Goal: Information Seeking & Learning: Learn about a topic

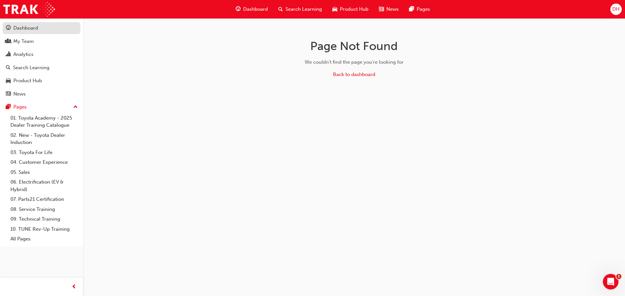
click at [34, 29] on div "Dashboard" at bounding box center [25, 27] width 25 height 7
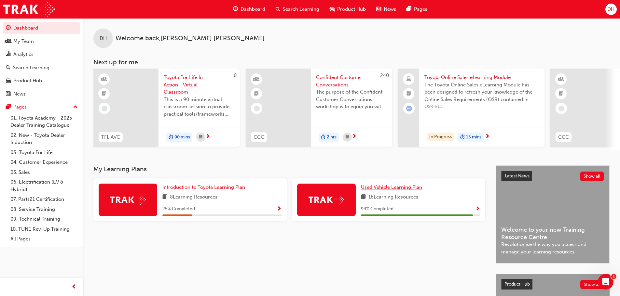
click at [379, 190] on span "Used Vehicle Learning Plan" at bounding box center [391, 187] width 61 height 6
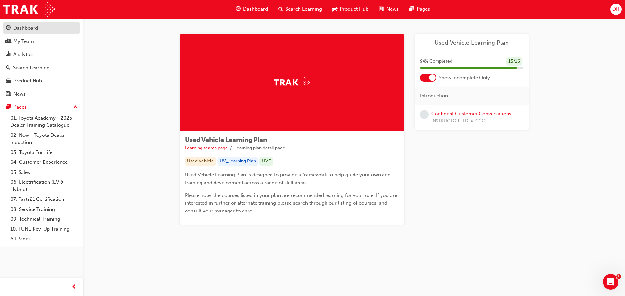
click at [25, 28] on div "Dashboard" at bounding box center [25, 27] width 25 height 7
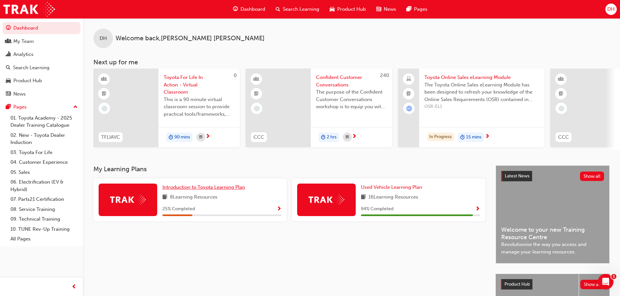
click at [189, 190] on span "Introduction to Toyota Learning Plan" at bounding box center [203, 187] width 83 height 6
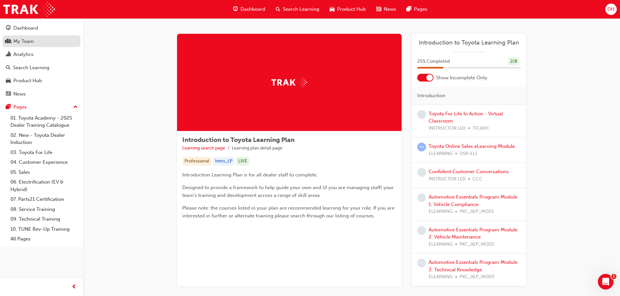
click at [24, 41] on div "My Team" at bounding box center [23, 41] width 20 height 7
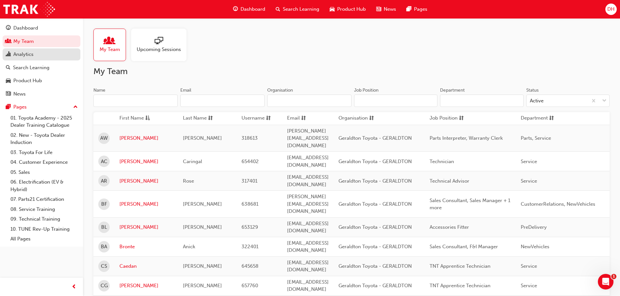
click at [33, 56] on div "Analytics" at bounding box center [23, 54] width 20 height 7
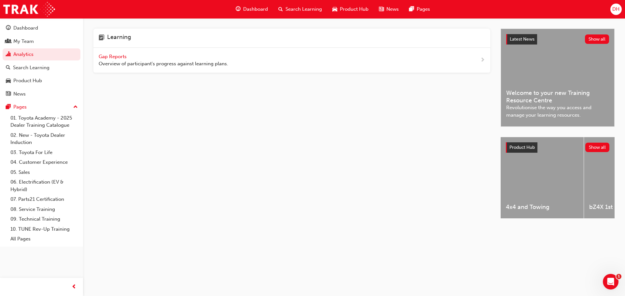
click at [105, 56] on span "Gap Reports" at bounding box center [113, 57] width 29 height 6
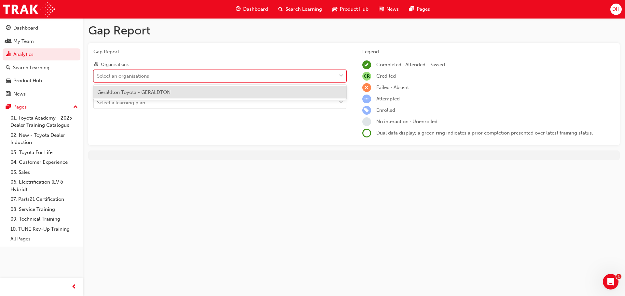
click at [144, 77] on div "Select an organisations" at bounding box center [123, 75] width 52 height 7
click at [98, 77] on input "Organisations option Geraldton Toyota - GERALDTON focused, 1 of 1. 1 result ava…" at bounding box center [97, 76] width 1 height 6
click at [148, 91] on span "Geraldton Toyota - GERALDTON" at bounding box center [133, 92] width 73 height 6
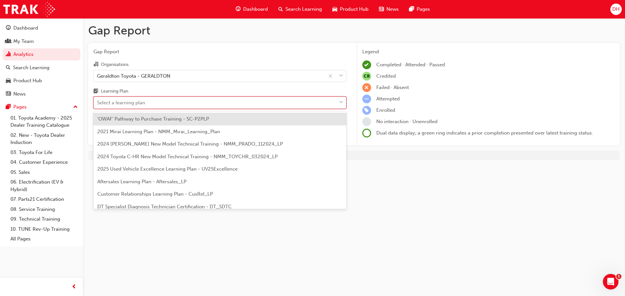
click at [155, 106] on div "Select a learning plan" at bounding box center [215, 102] width 242 height 11
click at [98, 105] on input "Learning Plan option 'OWAF' Pathway to Purchase Training - SC-P2PLP focused, 1 …" at bounding box center [97, 103] width 1 height 6
click at [197, 122] on span "'OWAF' Pathway to Purchase Training - SC-P2PLP" at bounding box center [153, 119] width 112 height 6
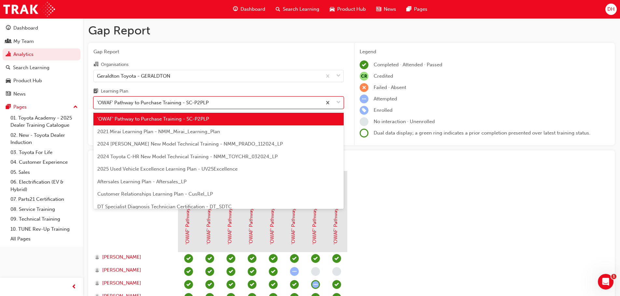
click at [335, 103] on div at bounding box center [332, 103] width 21 height 12
click at [98, 103] on input "Learning Plan option 'OWAF' Pathway to Purchase Training - SC-P2PLP, selected. …" at bounding box center [97, 103] width 1 height 6
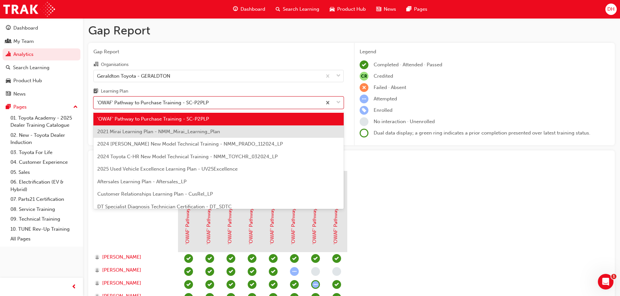
click at [185, 133] on span "2021 Mirai Learning Plan - NMM_Mirai_Learning_Plan" at bounding box center [158, 132] width 123 height 6
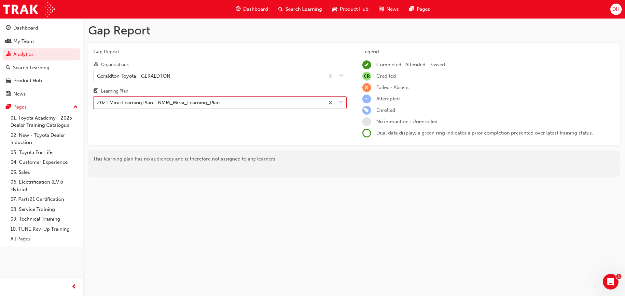
click at [338, 101] on div at bounding box center [334, 103] width 21 height 12
click at [98, 101] on input "Learning Plan option 2021 Mirai Learning Plan - NMM_Mirai_Learning_Plan, select…" at bounding box center [97, 103] width 1 height 6
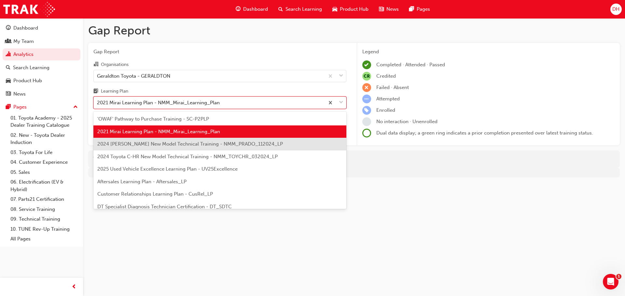
click at [212, 143] on span "2024 [PERSON_NAME] New Model Technical Training - NMM_PRADO_112024_LP" at bounding box center [189, 144] width 185 height 6
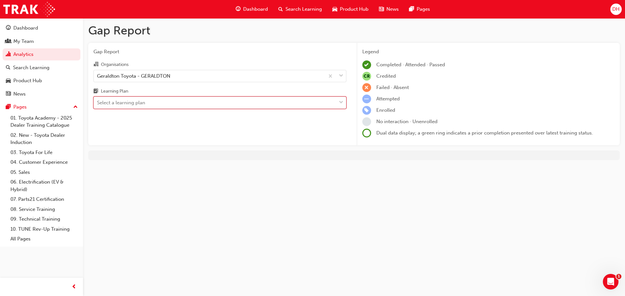
click at [342, 103] on span "down-icon" at bounding box center [341, 103] width 5 height 8
click at [98, 103] on input "Learning Plan option 2024 [PERSON_NAME] New Model Technical Training - NMM_PRAD…" at bounding box center [97, 103] width 1 height 6
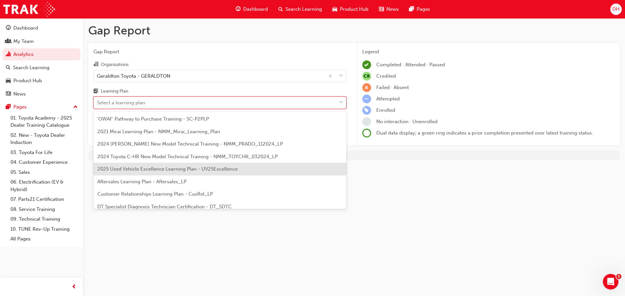
click at [189, 167] on span "2025 Used Vehicle Excellence Learning Plan - UV25Excellence" at bounding box center [167, 169] width 140 height 6
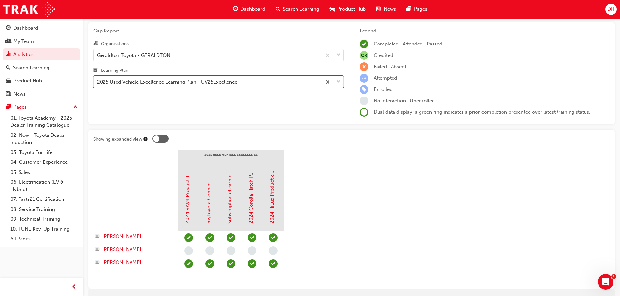
scroll to position [33, 0]
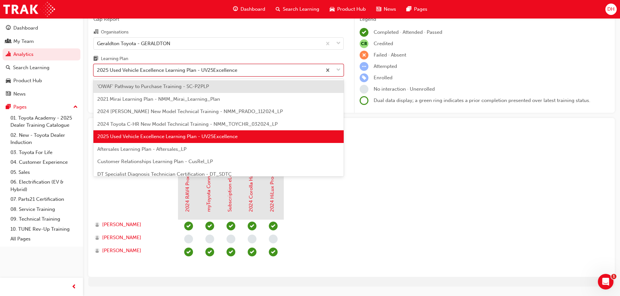
click at [338, 70] on span "down-icon" at bounding box center [338, 70] width 5 height 8
click at [98, 70] on input "Learning Plan option 2025 Used Vehicle Excellence Learning Plan - UV25Excellenc…" at bounding box center [97, 70] width 1 height 6
click at [156, 151] on span "Aftersales Learning Plan - Aftersales_LP" at bounding box center [141, 149] width 89 height 6
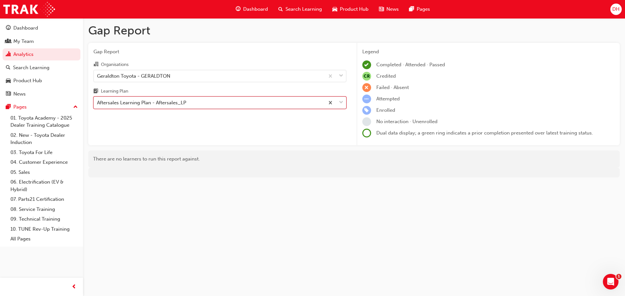
click at [341, 105] on span "down-icon" at bounding box center [341, 103] width 5 height 8
click at [98, 105] on input "Learning Plan option Aftersales Learning Plan - Aftersales_LP, selected. 0 resu…" at bounding box center [97, 103] width 1 height 6
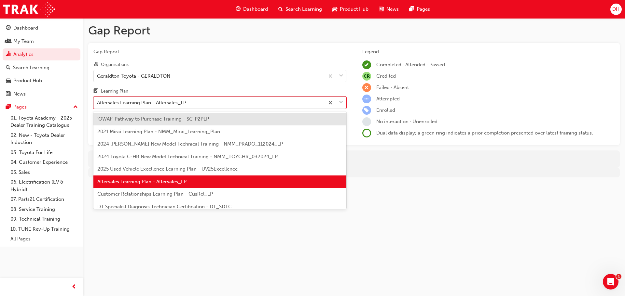
click at [181, 195] on span "Customer Relationships Learning Plan - CusRel_LP" at bounding box center [154, 194] width 115 height 6
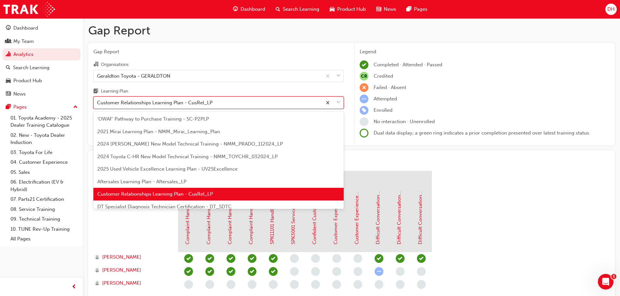
click at [336, 103] on span "down-icon" at bounding box center [338, 103] width 5 height 8
click at [98, 103] on input "Learning Plan option Customer Relationships Learning Plan - CusRel_LP, selected…" at bounding box center [97, 103] width 1 height 6
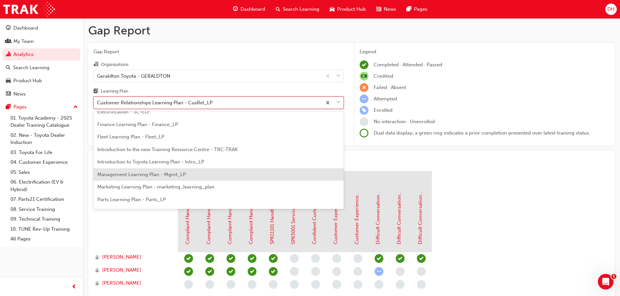
scroll to position [130, 0]
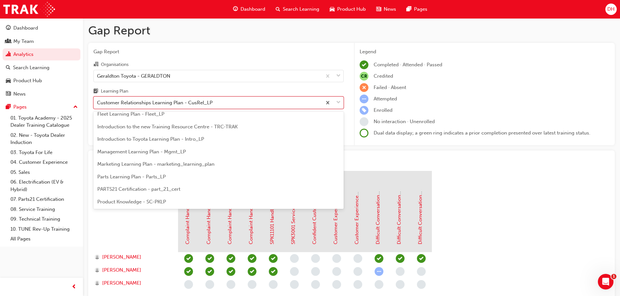
click at [158, 189] on span "PARTS21 Certification - part_21_cert" at bounding box center [138, 189] width 83 height 6
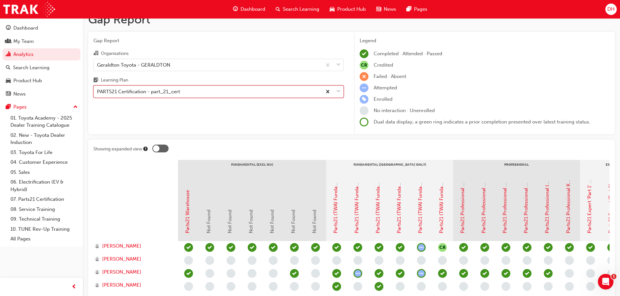
scroll to position [33, 0]
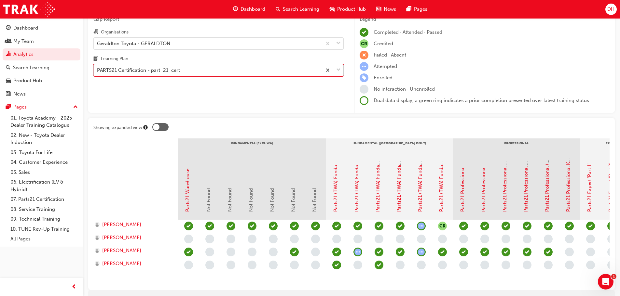
click at [336, 71] on div at bounding box center [332, 70] width 21 height 12
click at [98, 71] on input "Learning Plan option PARTS21 Certification - part_21_cert, selected. 0 results …" at bounding box center [97, 70] width 1 height 6
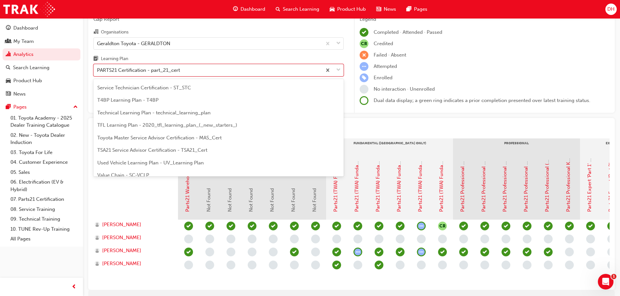
scroll to position [281, 0]
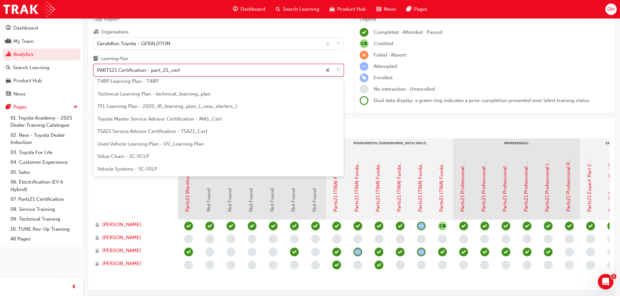
click at [136, 108] on span "TFL Learning Plan - 2020_tfl_learning_plan_(_new_starters_)" at bounding box center [167, 106] width 140 height 6
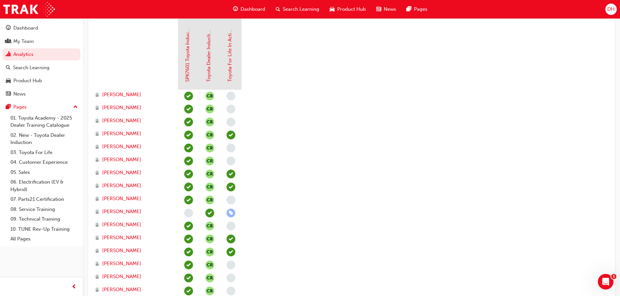
scroll to position [33, 0]
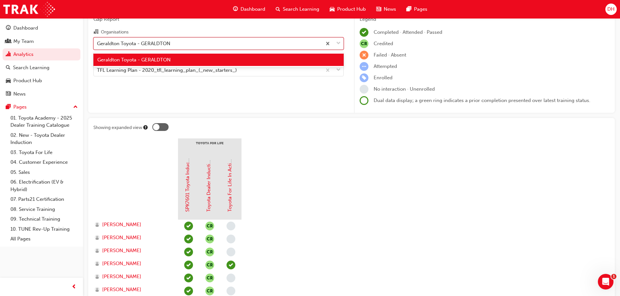
click at [334, 46] on div at bounding box center [332, 44] width 21 height 12
click at [98, 46] on input "Organisations option Geraldton Toyota - GERALDTON, selected. option Geraldton T…" at bounding box center [97, 43] width 1 height 6
click at [324, 60] on div "Geraldton Toyota - GERALDTON" at bounding box center [218, 60] width 250 height 13
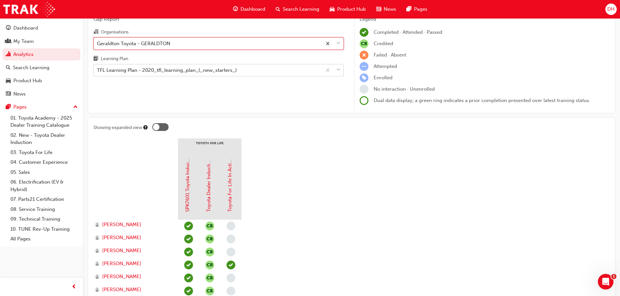
click at [338, 69] on span "down-icon" at bounding box center [338, 70] width 5 height 8
click at [98, 69] on input "Learning Plan TFL Learning Plan - 2020_tfl_learning_plan_(_new_starters_)" at bounding box center [97, 70] width 1 height 6
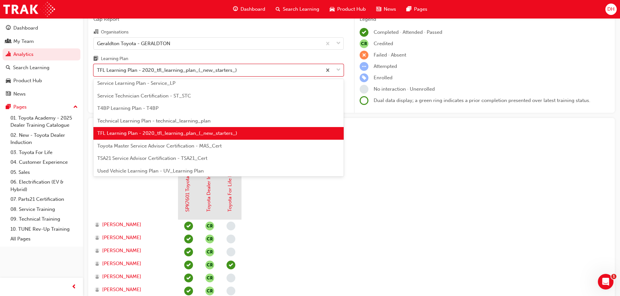
scroll to position [281, 0]
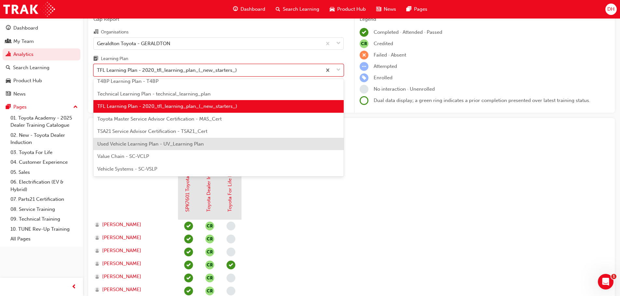
click at [202, 147] on div "Used Vehicle Learning Plan - UV_Learning Plan" at bounding box center [218, 144] width 250 height 13
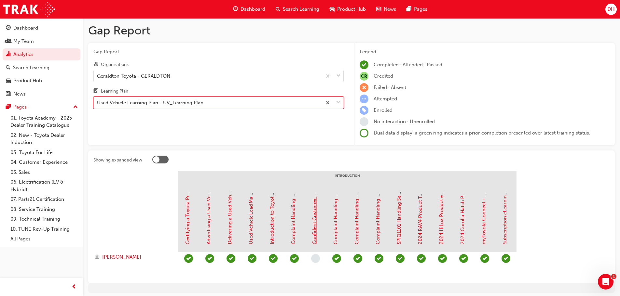
click at [314, 239] on link "Confident Customer Conversations" at bounding box center [314, 205] width 6 height 80
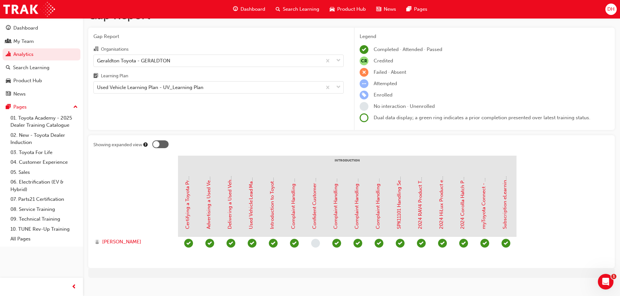
scroll to position [24, 0]
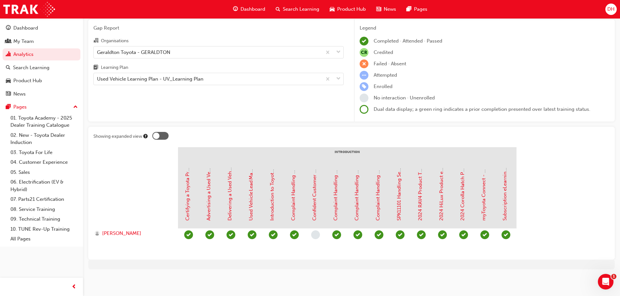
click at [158, 136] on div at bounding box center [156, 136] width 7 height 7
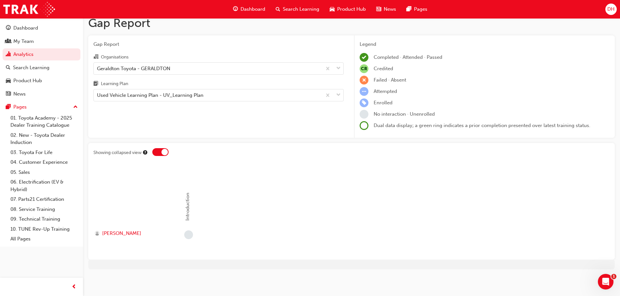
click at [159, 152] on div at bounding box center [160, 152] width 16 height 8
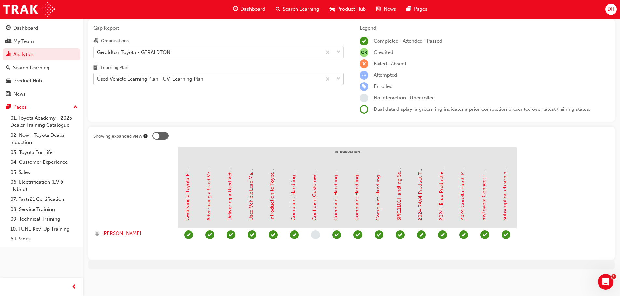
click at [340, 79] on span "down-icon" at bounding box center [338, 79] width 5 height 8
click at [98, 79] on input "Learning Plan Used Vehicle Learning Plan - UV_Learning Plan" at bounding box center [97, 79] width 1 height 6
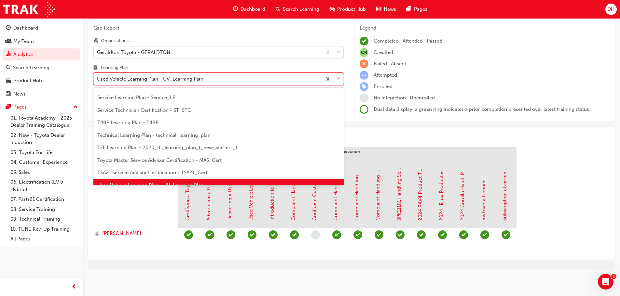
scroll to position [281, 0]
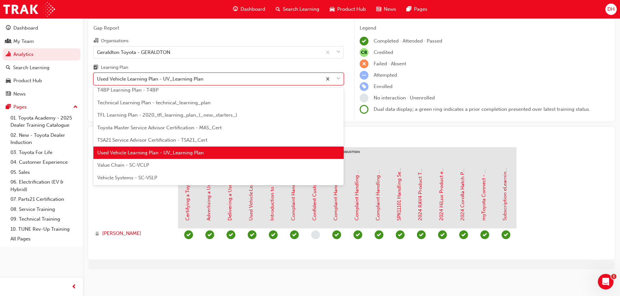
click at [133, 166] on span "Value Chain - SC-VCLP" at bounding box center [123, 165] width 52 height 6
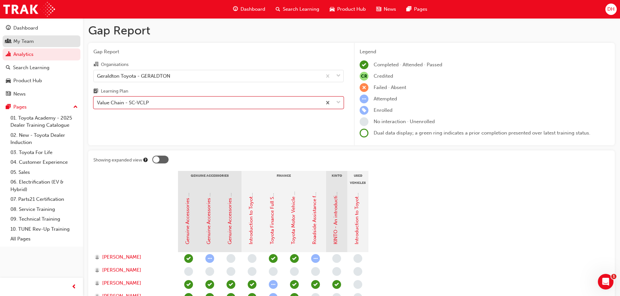
click at [35, 43] on div "My Team" at bounding box center [41, 41] width 71 height 8
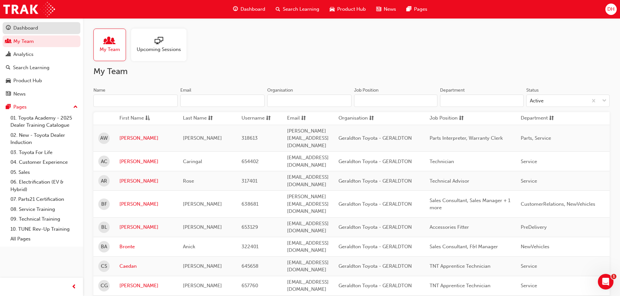
click at [38, 29] on div "Dashboard" at bounding box center [25, 27] width 25 height 7
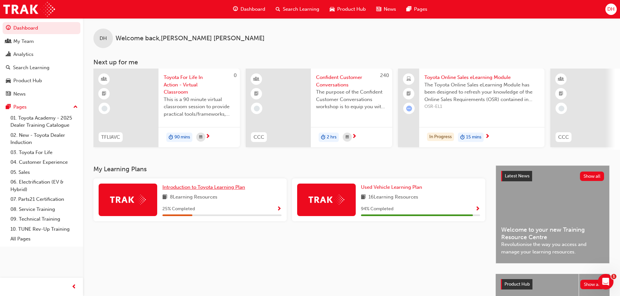
click at [198, 190] on span "Introduction to Toyota Learning Plan" at bounding box center [203, 187] width 83 height 6
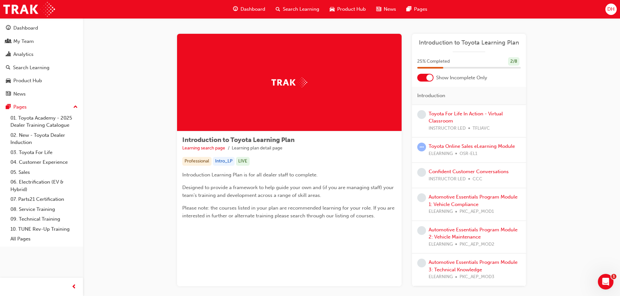
click at [431, 78] on div at bounding box center [429, 77] width 7 height 7
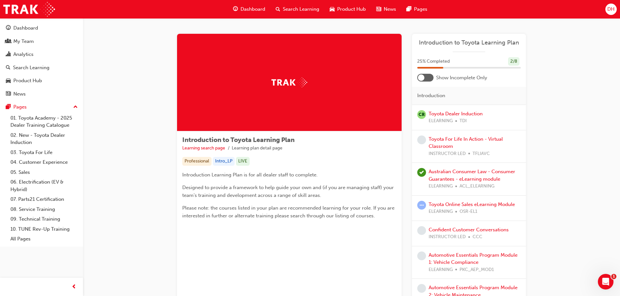
click at [427, 78] on div at bounding box center [425, 78] width 16 height 8
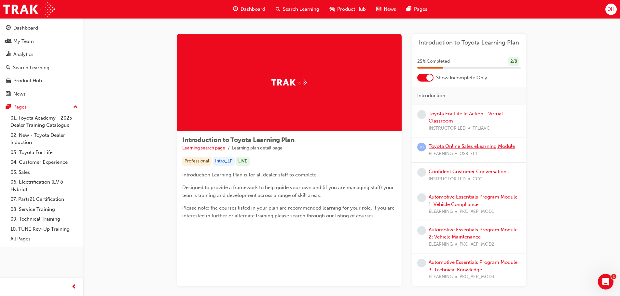
click at [449, 147] on link "Toyota Online Sales eLearning Module" at bounding box center [471, 146] width 86 height 6
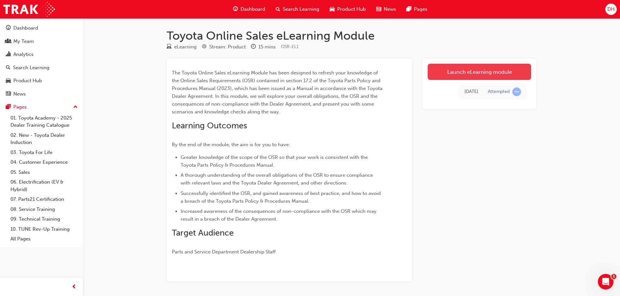
click at [467, 74] on link "Launch eLearning module" at bounding box center [478, 72] width 103 height 16
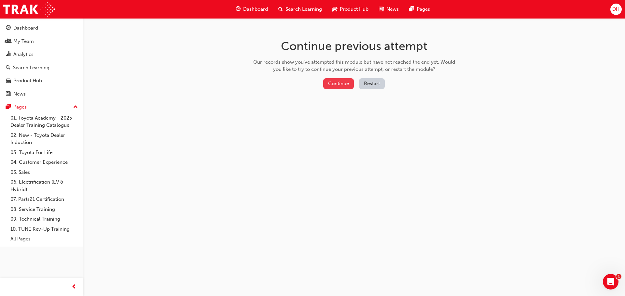
click at [340, 87] on button "Continue" at bounding box center [338, 83] width 31 height 11
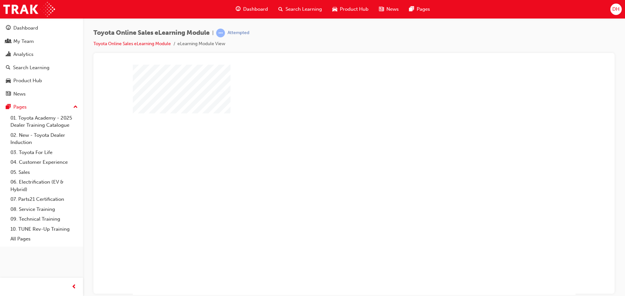
click at [335, 161] on div "play" at bounding box center [335, 161] width 0 height 0
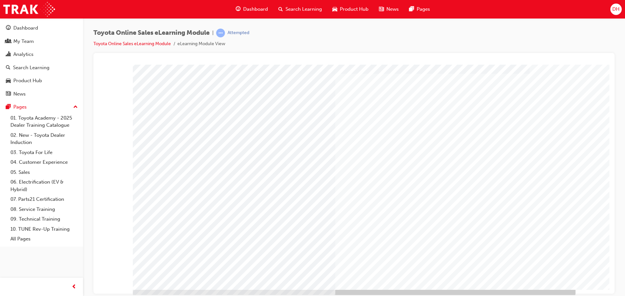
scroll to position [13, 0]
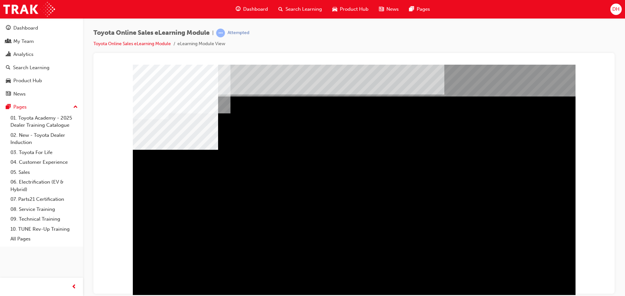
drag, startPoint x: 204, startPoint y: 190, endPoint x: 268, endPoint y: 192, distance: 63.8
drag, startPoint x: 280, startPoint y: 184, endPoint x: 334, endPoint y: 179, distance: 54.0
drag, startPoint x: 386, startPoint y: 194, endPoint x: 464, endPoint y: 194, distance: 78.7
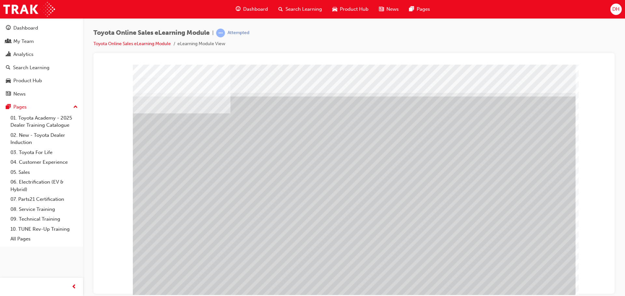
drag, startPoint x: 220, startPoint y: 246, endPoint x: 288, endPoint y: 231, distance: 69.8
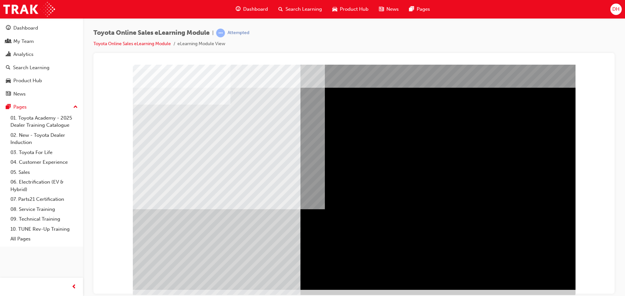
scroll to position [13, 0]
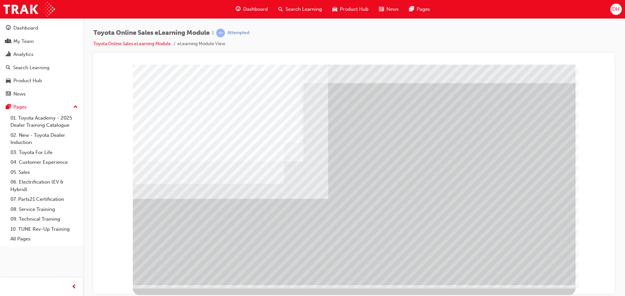
scroll to position [0, 0]
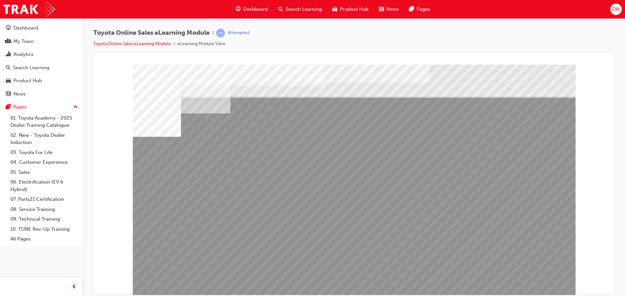
drag, startPoint x: 174, startPoint y: 229, endPoint x: 178, endPoint y: 229, distance: 3.9
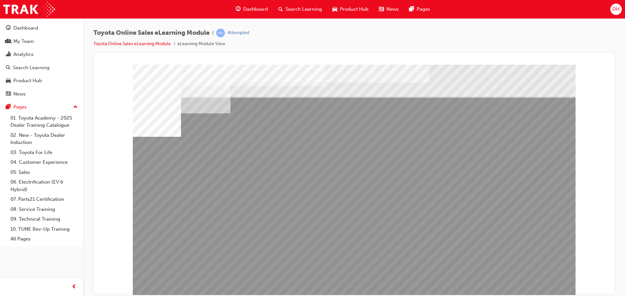
drag, startPoint x: 422, startPoint y: 230, endPoint x: 463, endPoint y: 230, distance: 41.0
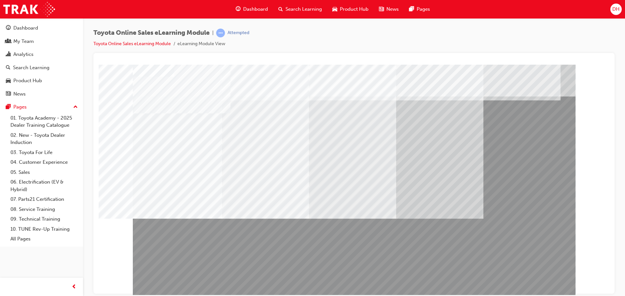
drag, startPoint x: 265, startPoint y: 199, endPoint x: 263, endPoint y: 232, distance: 33.6
drag, startPoint x: 252, startPoint y: 252, endPoint x: 252, endPoint y: 238, distance: 14.6
click at [252, 238] on div at bounding box center [354, 181] width 442 height 234
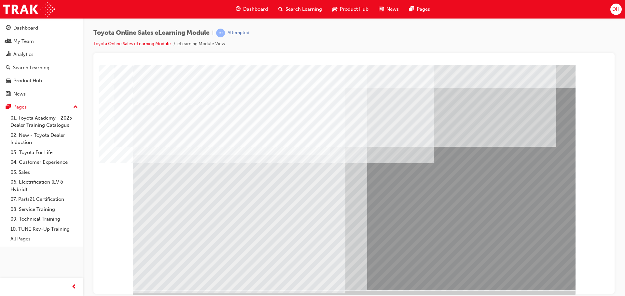
scroll to position [13, 0]
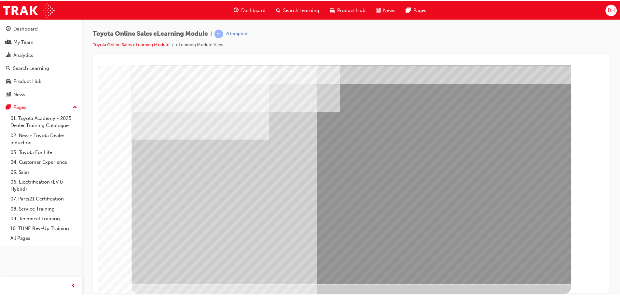
scroll to position [0, 0]
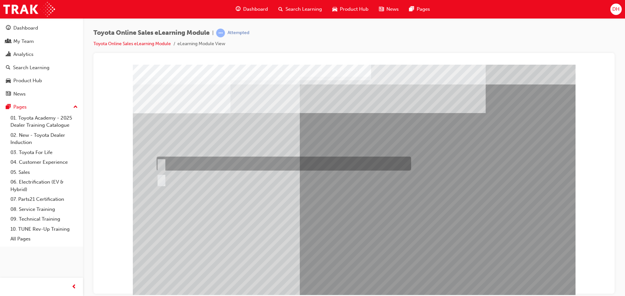
click at [160, 164] on input "True" at bounding box center [159, 163] width 7 height 7
radio input "true"
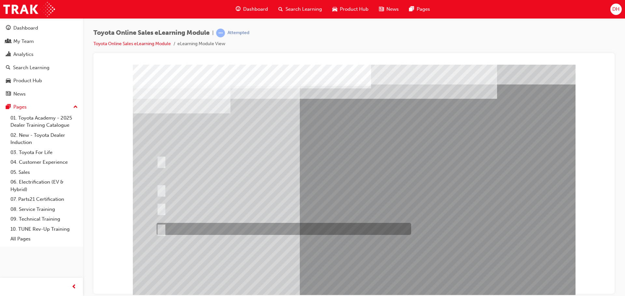
click at [161, 229] on input "It must be TMCA approved Dealer name." at bounding box center [159, 229] width 7 height 7
radio input "true"
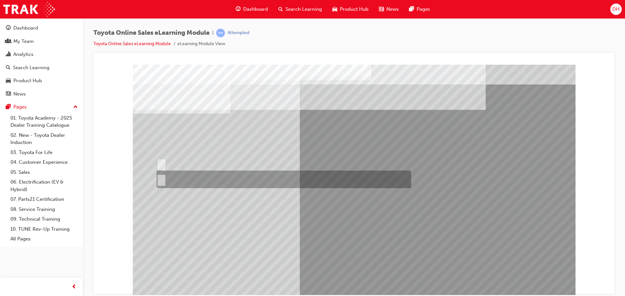
click at [162, 178] on input "No" at bounding box center [159, 179] width 7 height 7
radio input "true"
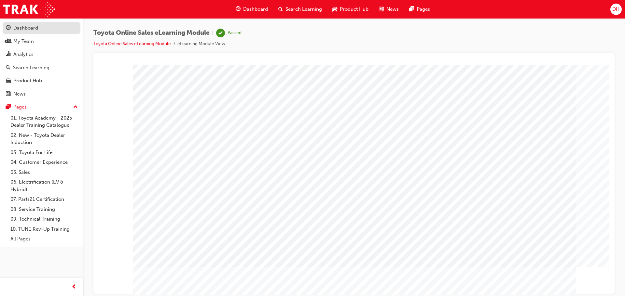
click at [29, 29] on div "Dashboard" at bounding box center [25, 27] width 25 height 7
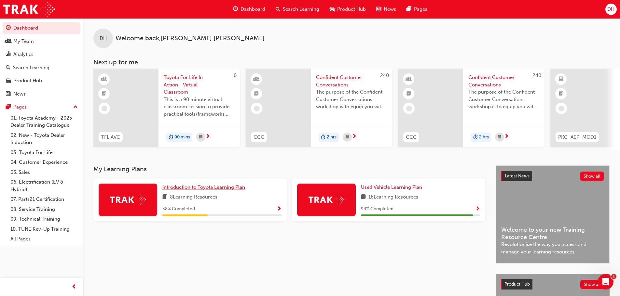
click at [194, 190] on span "Introduction to Toyota Learning Plan" at bounding box center [203, 187] width 83 height 6
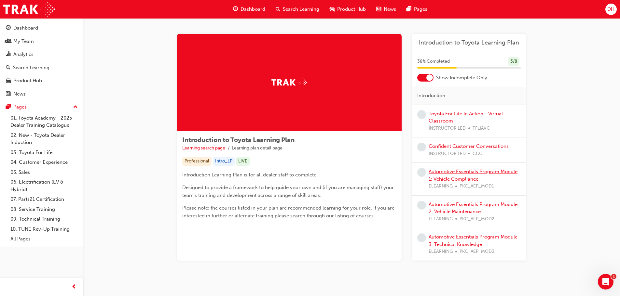
click at [454, 178] on link "Automotive Essentials Program Module 1: Vehicle Compliance" at bounding box center [472, 175] width 89 height 13
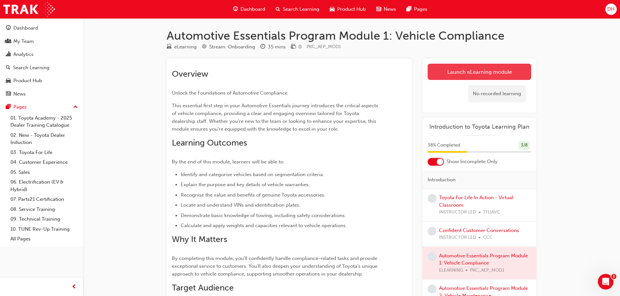
click at [487, 72] on link "Launch eLearning module" at bounding box center [478, 72] width 103 height 16
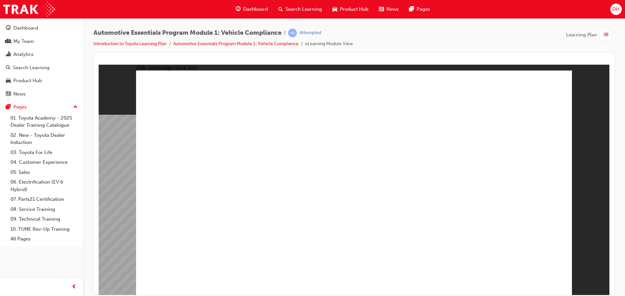
radio input "true"
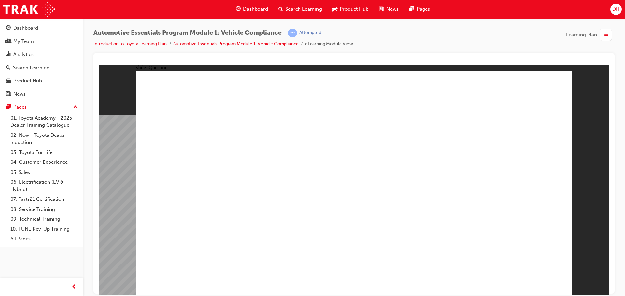
radio input "true"
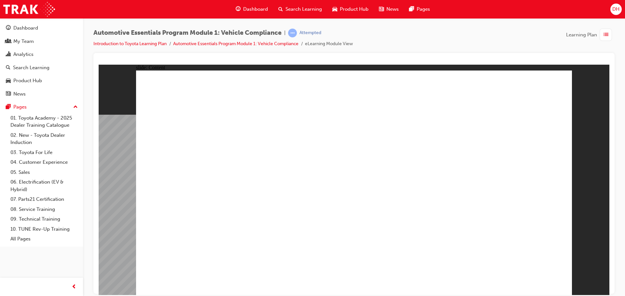
drag, startPoint x: 438, startPoint y: 212, endPoint x: 444, endPoint y: 202, distance: 11.8
drag, startPoint x: 449, startPoint y: 186, endPoint x: 456, endPoint y: 161, distance: 26.0
drag, startPoint x: 465, startPoint y: 148, endPoint x: 561, endPoint y: 173, distance: 99.1
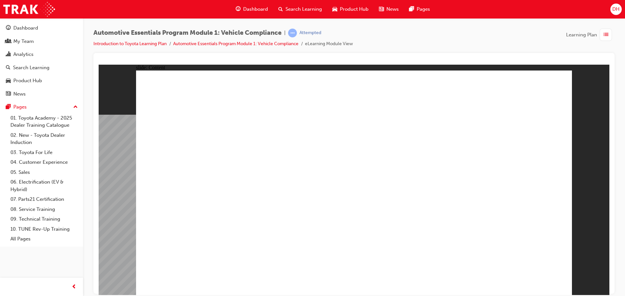
drag, startPoint x: 503, startPoint y: 164, endPoint x: 516, endPoint y: 162, distance: 13.1
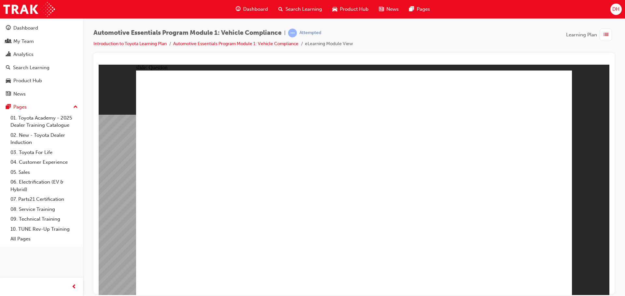
radio input "true"
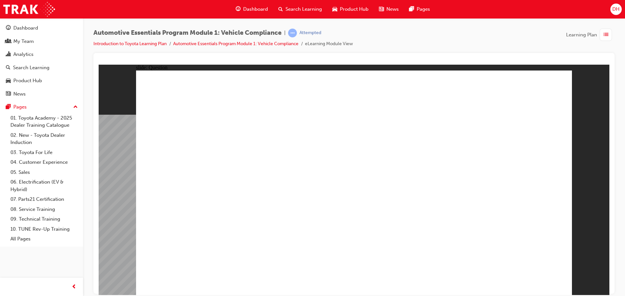
radio input "true"
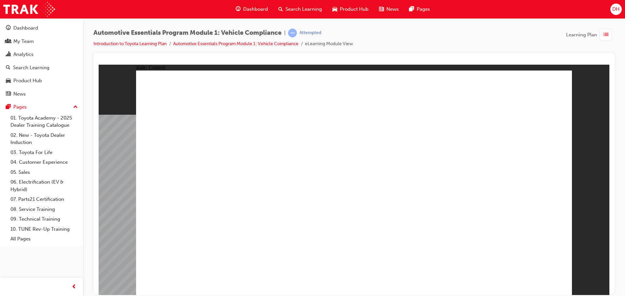
drag, startPoint x: 544, startPoint y: 79, endPoint x: 550, endPoint y: 81, distance: 6.1
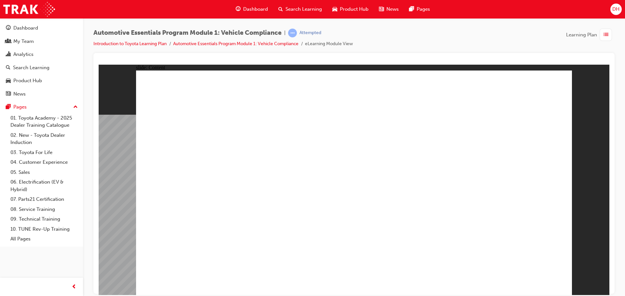
drag, startPoint x: 555, startPoint y: 280, endPoint x: 538, endPoint y: 281, distance: 16.6
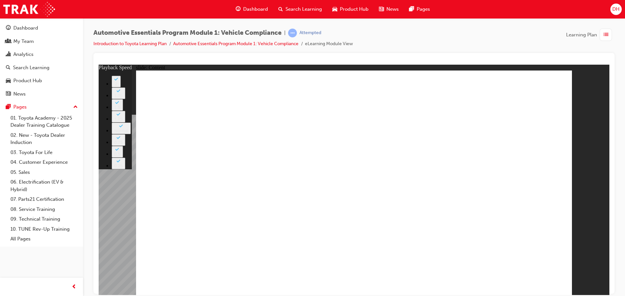
type input "43"
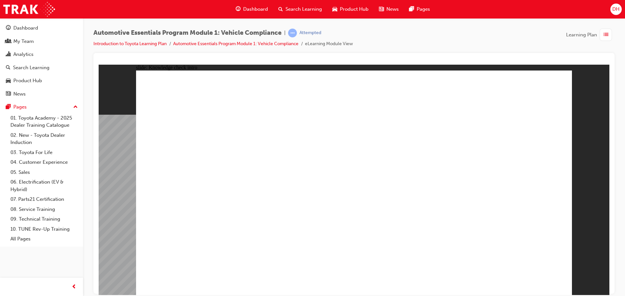
radio input "true"
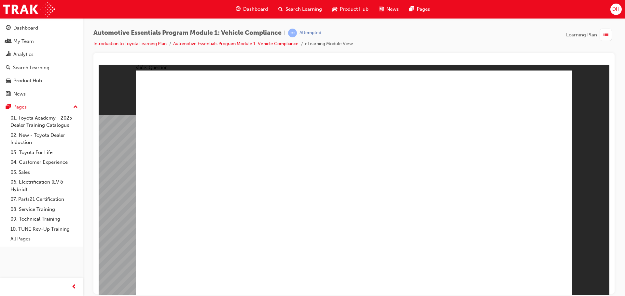
radio input "true"
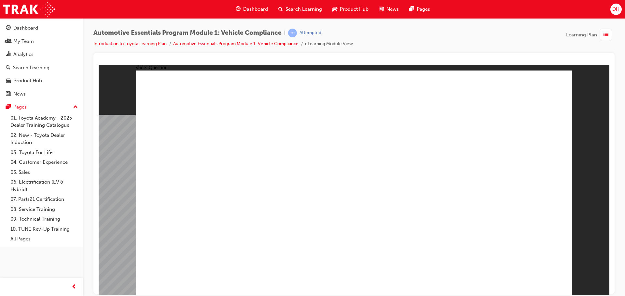
radio input "true"
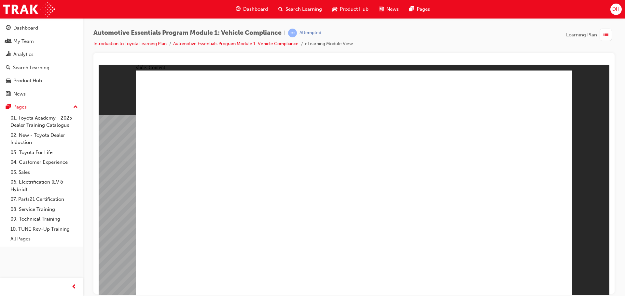
drag, startPoint x: 266, startPoint y: 168, endPoint x: 265, endPoint y: 160, distance: 8.2
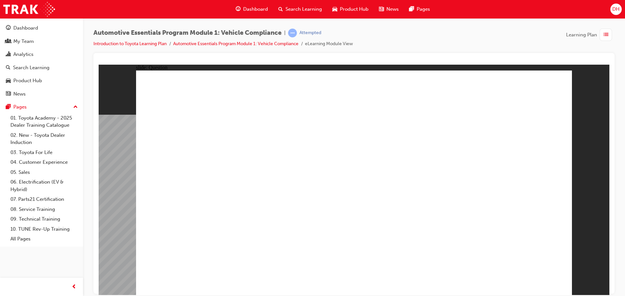
radio input "true"
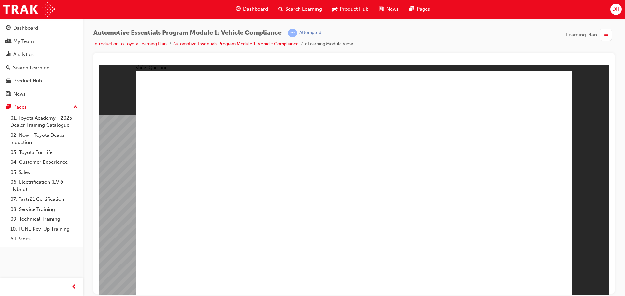
radio input "true"
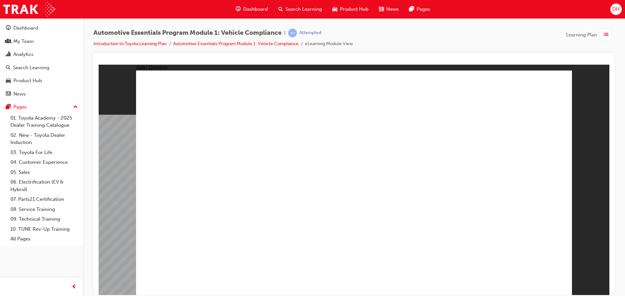
radio input "true"
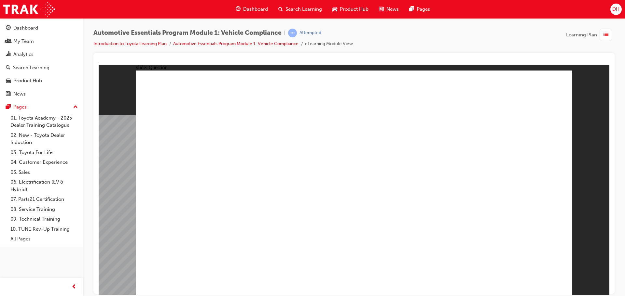
radio input "true"
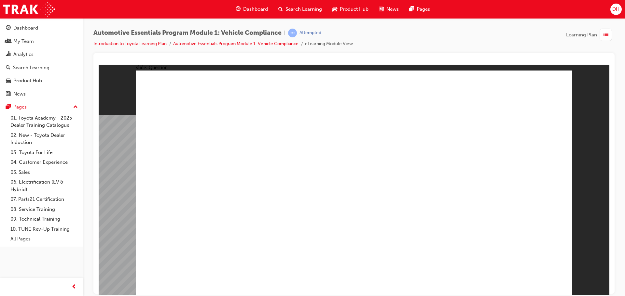
radio input "true"
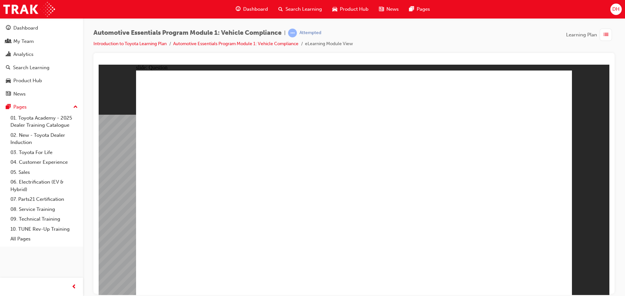
radio input "true"
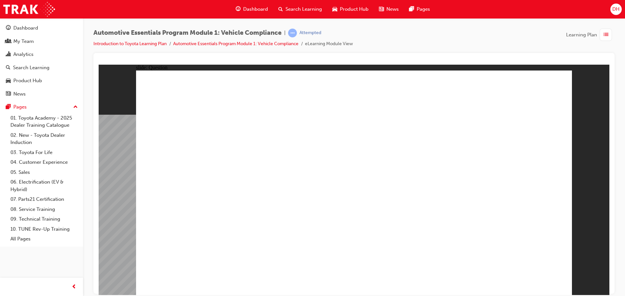
radio input "true"
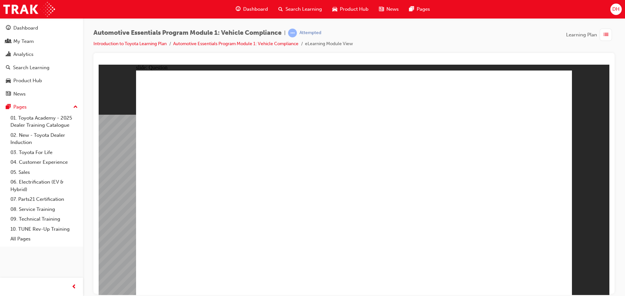
radio input "true"
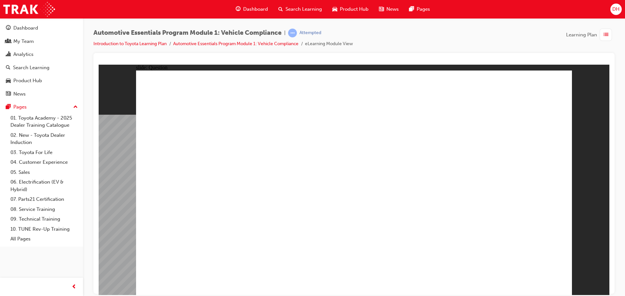
radio input "true"
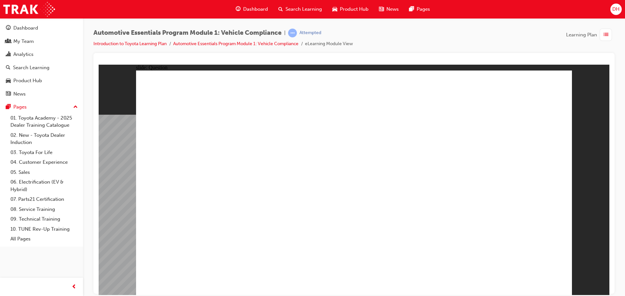
radio input "true"
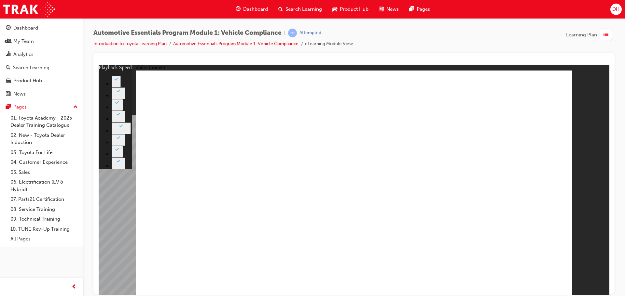
type input "35"
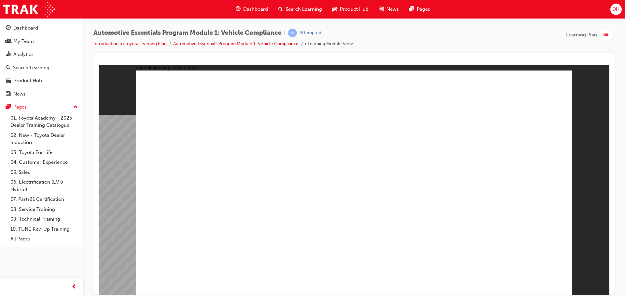
radio input "true"
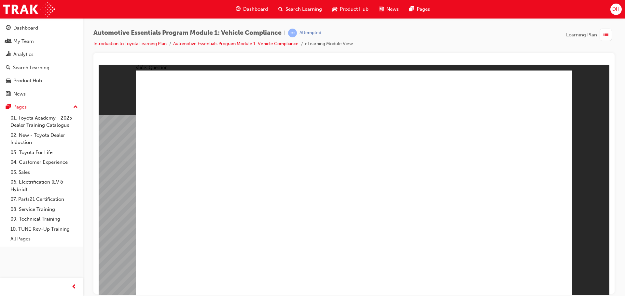
radio input "true"
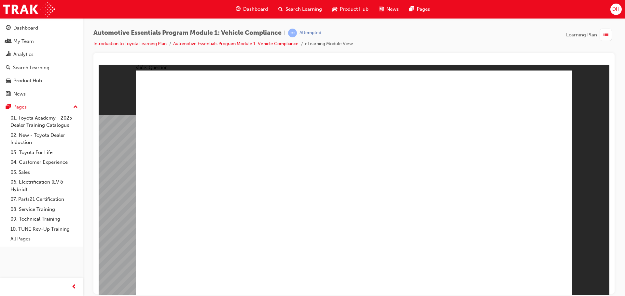
radio input "true"
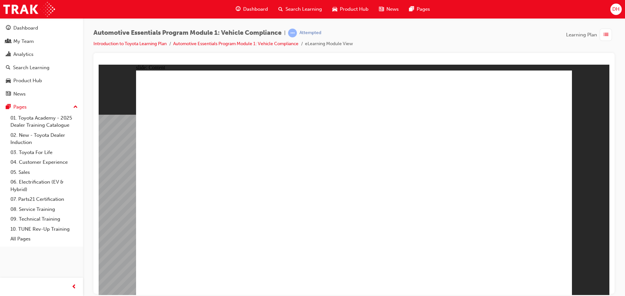
radio input "true"
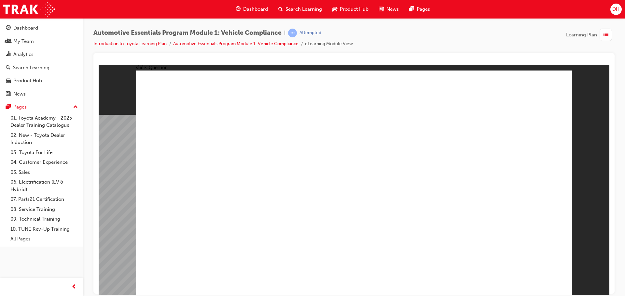
radio input "true"
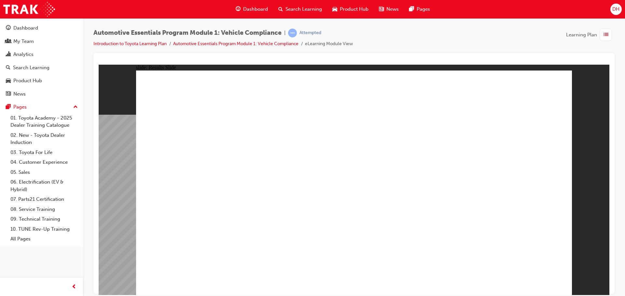
radio input "true"
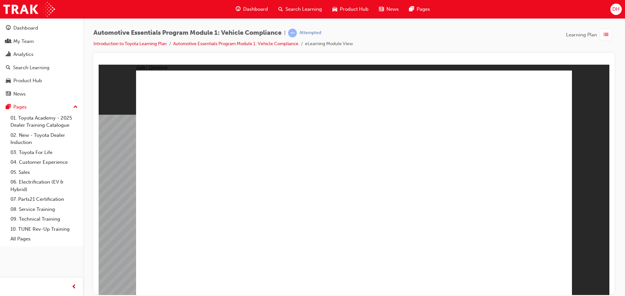
radio input "true"
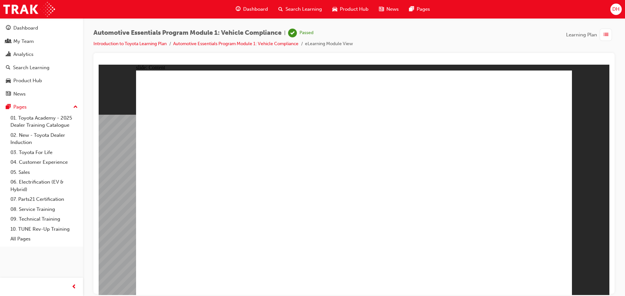
click at [25, 27] on div "Dashboard" at bounding box center [25, 27] width 25 height 7
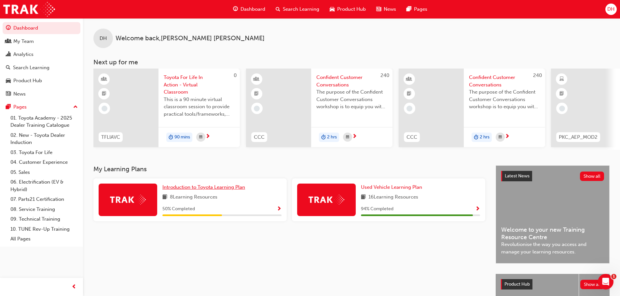
click at [203, 189] on span "Introduction to Toyota Learning Plan" at bounding box center [203, 187] width 83 height 6
